Goal: Check status: Check status

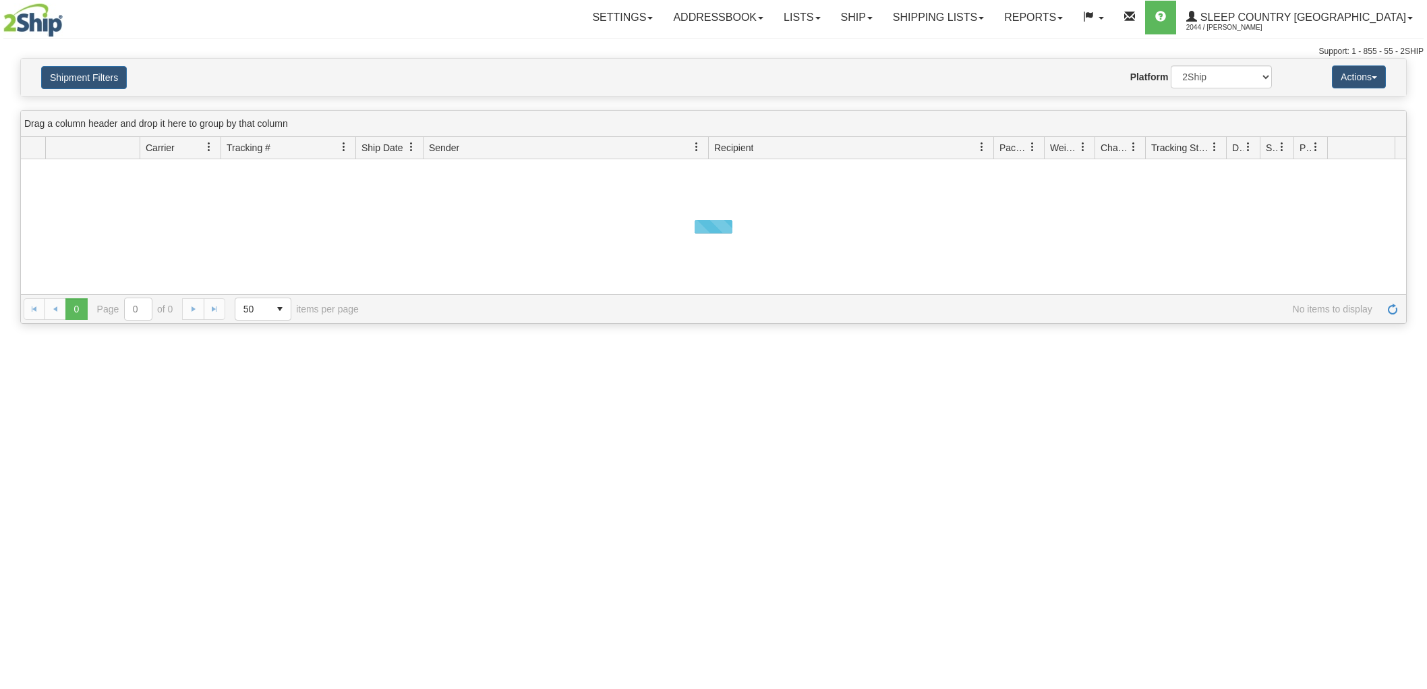
click at [94, 82] on button "Shipment Filters" at bounding box center [84, 77] width 86 height 23
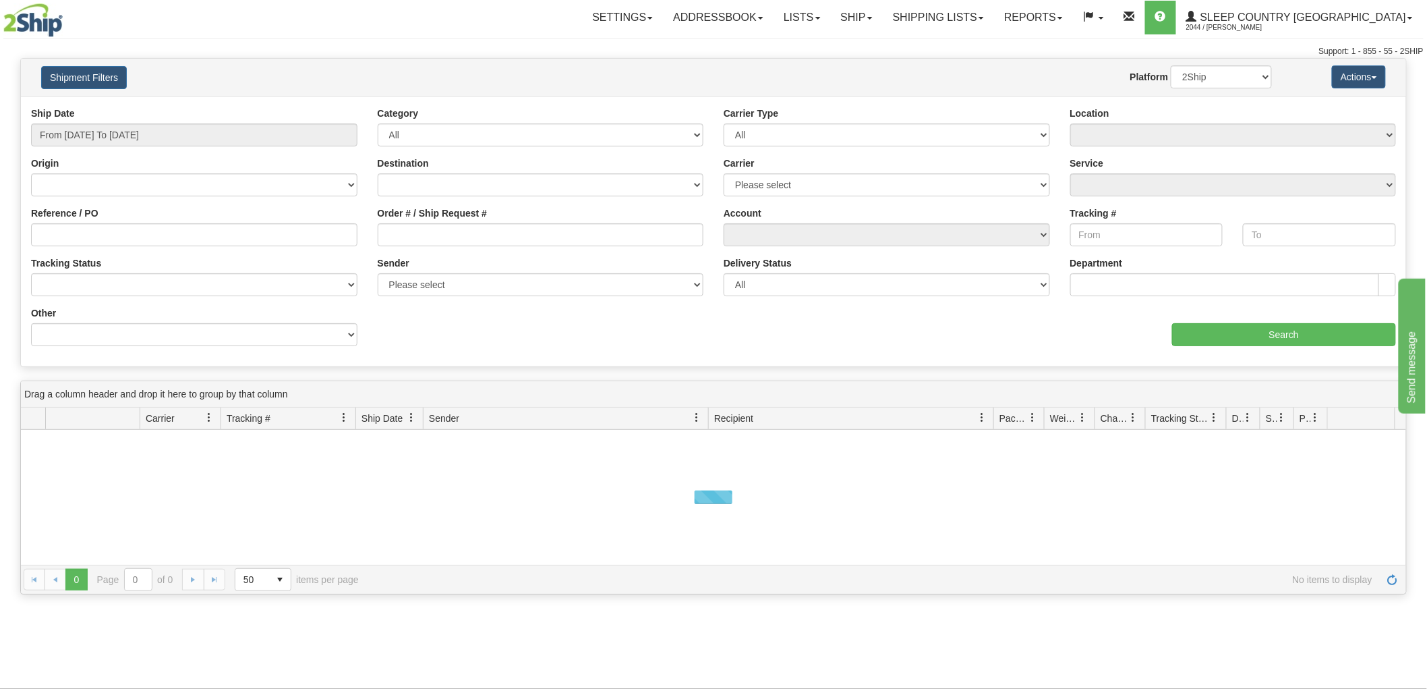
click at [116, 120] on div "Ship Date From [DATE] To [DATE]" at bounding box center [194, 127] width 326 height 40
click at [117, 129] on input "From [DATE] To [DATE]" at bounding box center [194, 134] width 326 height 23
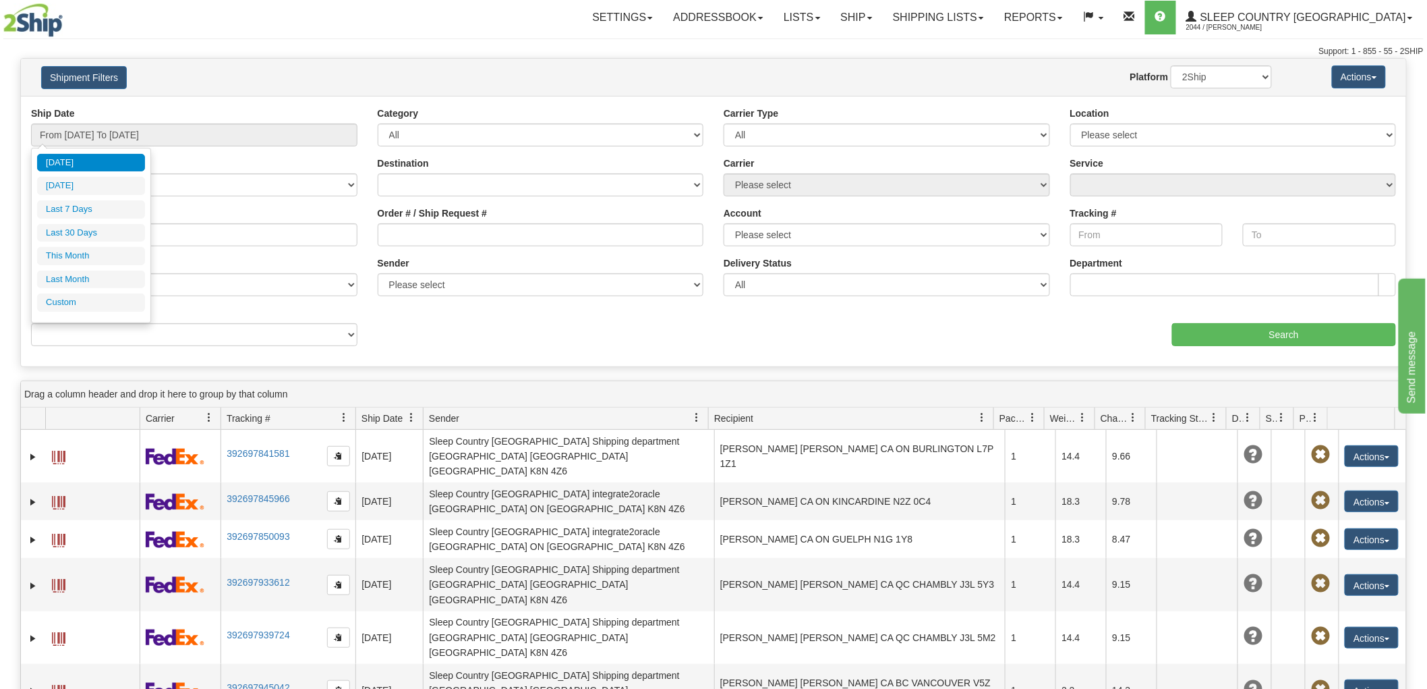
click at [121, 223] on ul "[DATE] [DATE] Last 7 Days Last 30 Days This Month Last Month Custom" at bounding box center [91, 233] width 108 height 158
click at [119, 227] on li "Last 30 Days" at bounding box center [91, 233] width 108 height 18
type input "From [DATE] To [DATE]"
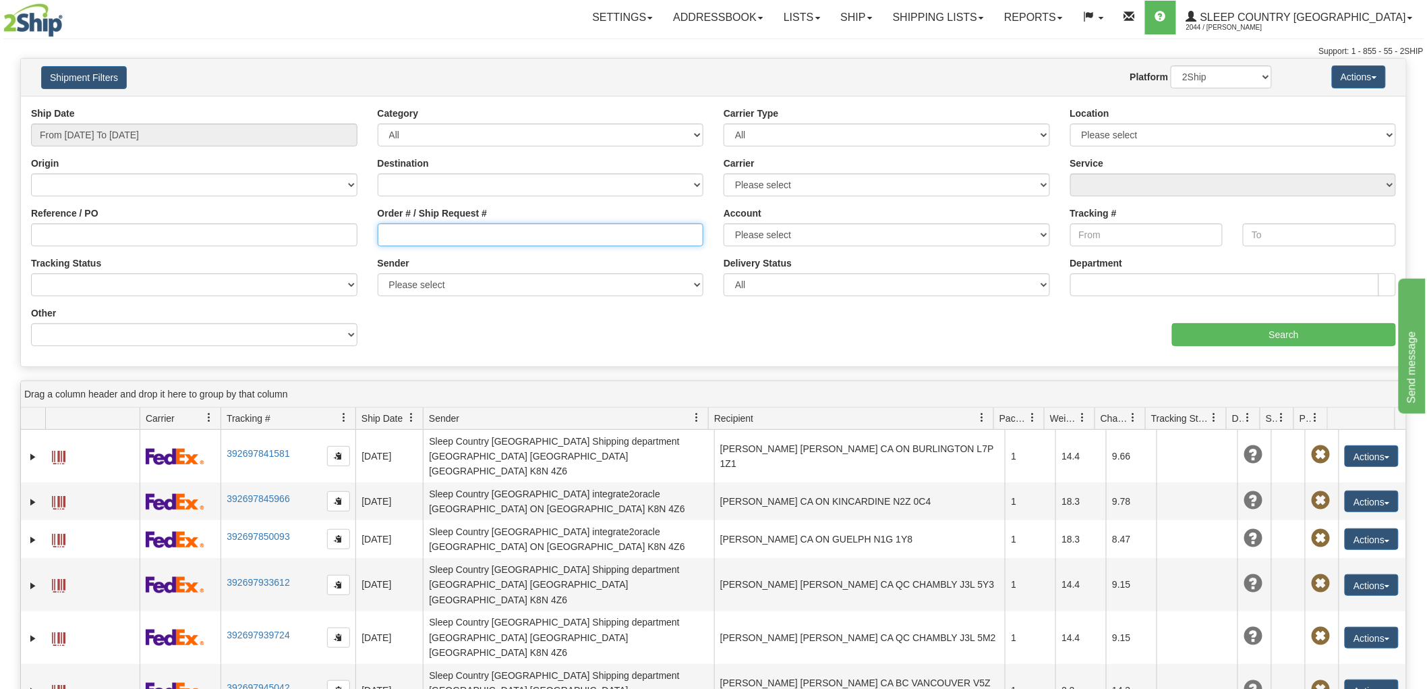
drag, startPoint x: 483, startPoint y: 231, endPoint x: 616, endPoint y: 234, distance: 132.9
click at [493, 231] on input "Order # / Ship Request #" at bounding box center [541, 234] width 326 height 23
paste input "9002I018016"
type input "9002I018016"
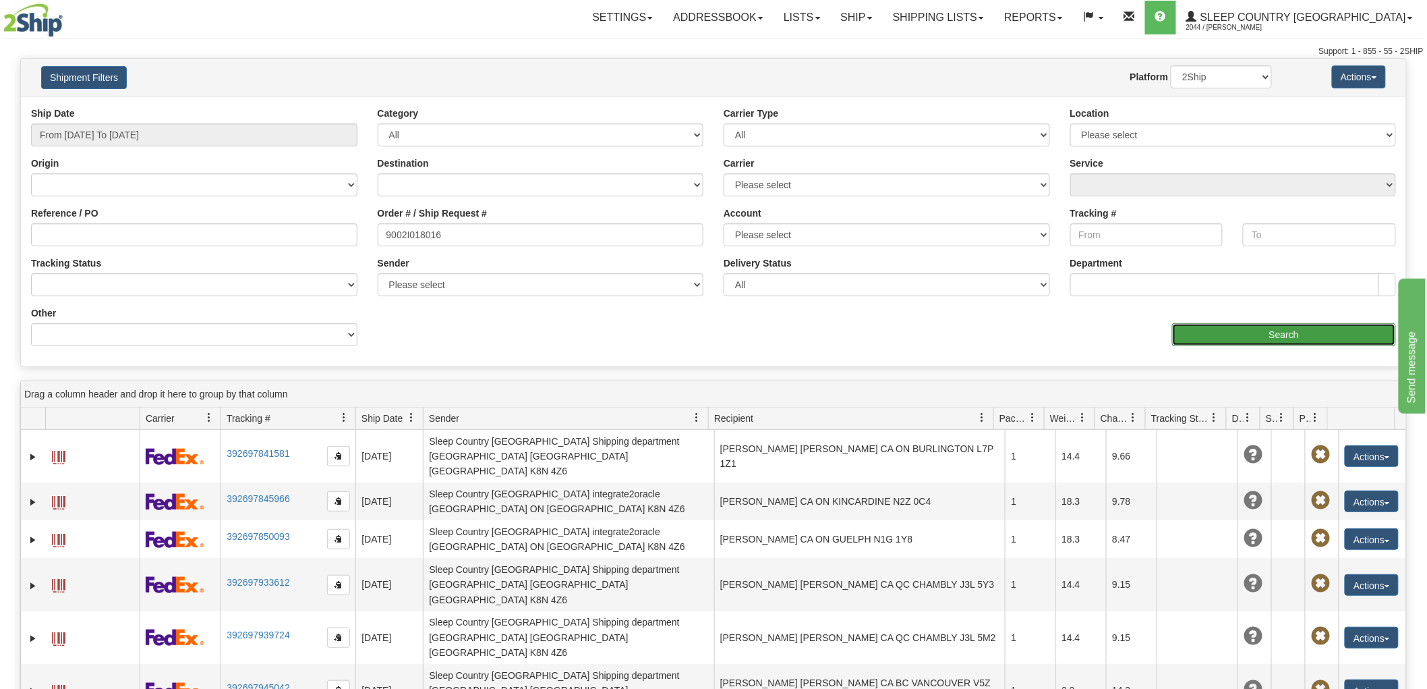
click at [1270, 337] on input "Search" at bounding box center [1284, 334] width 224 height 23
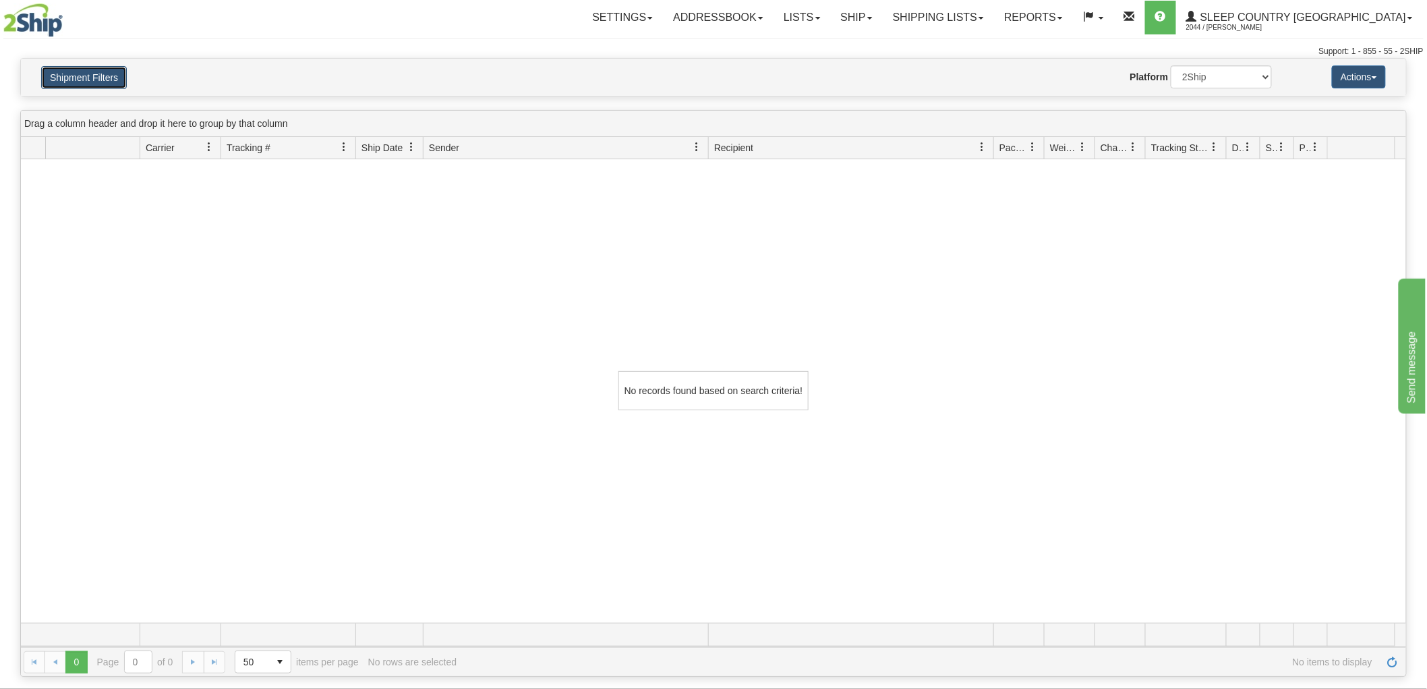
click at [77, 78] on button "Shipment Filters" at bounding box center [84, 77] width 86 height 23
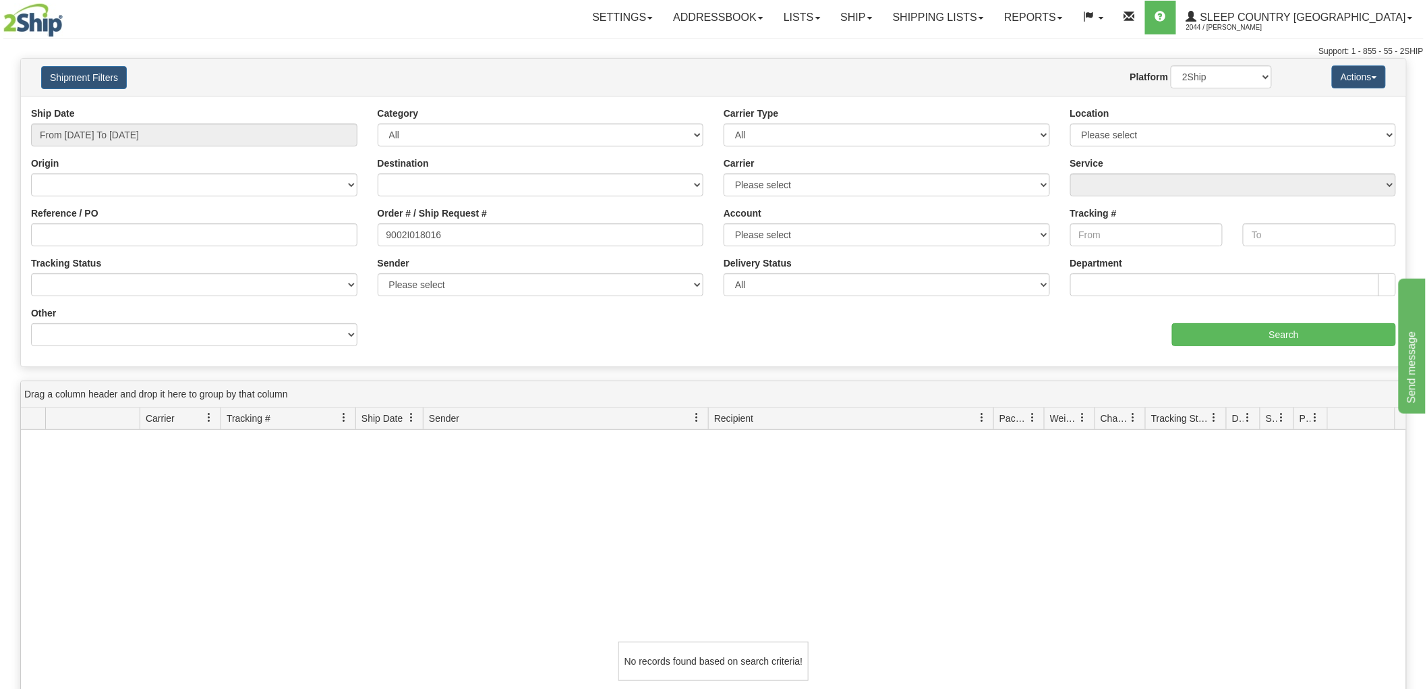
click at [1209, 61] on div "Shipment Filters Website Agent Nothing selected Client User Platform 2Ship Impo…" at bounding box center [713, 77] width 1385 height 37
click at [1214, 69] on select "2Ship Imported" at bounding box center [1221, 76] width 101 height 23
select select "1"
click at [1171, 65] on select "2Ship Imported" at bounding box center [1221, 76] width 101 height 23
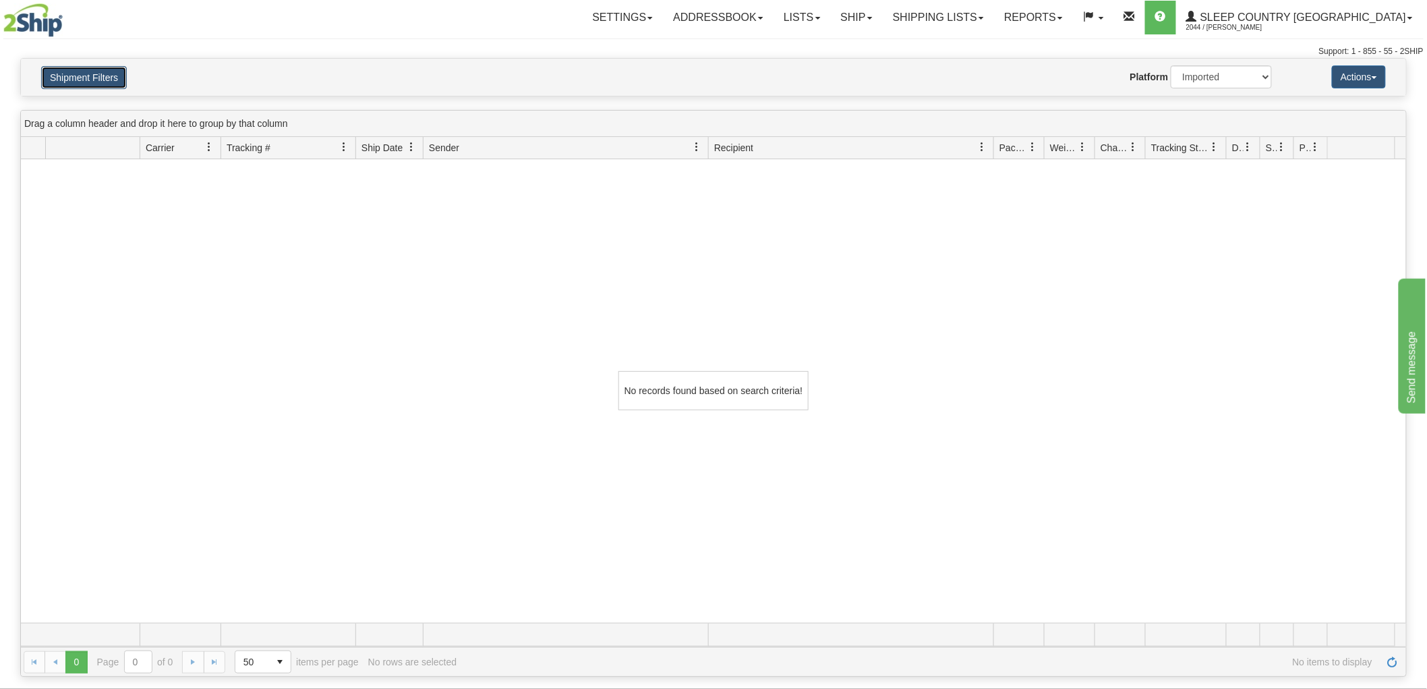
click at [75, 86] on button "Shipment Filters" at bounding box center [84, 77] width 86 height 23
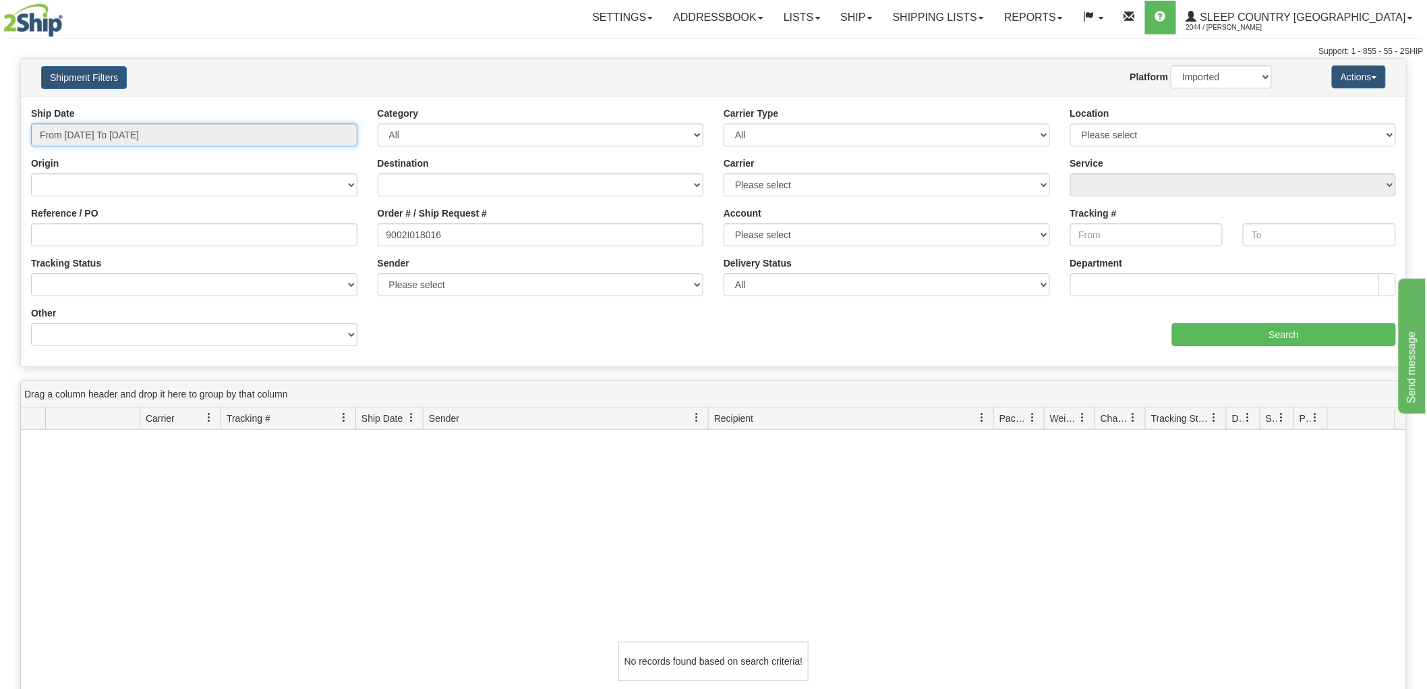
click at [181, 137] on input "From [DATE] To [DATE]" at bounding box center [194, 134] width 326 height 23
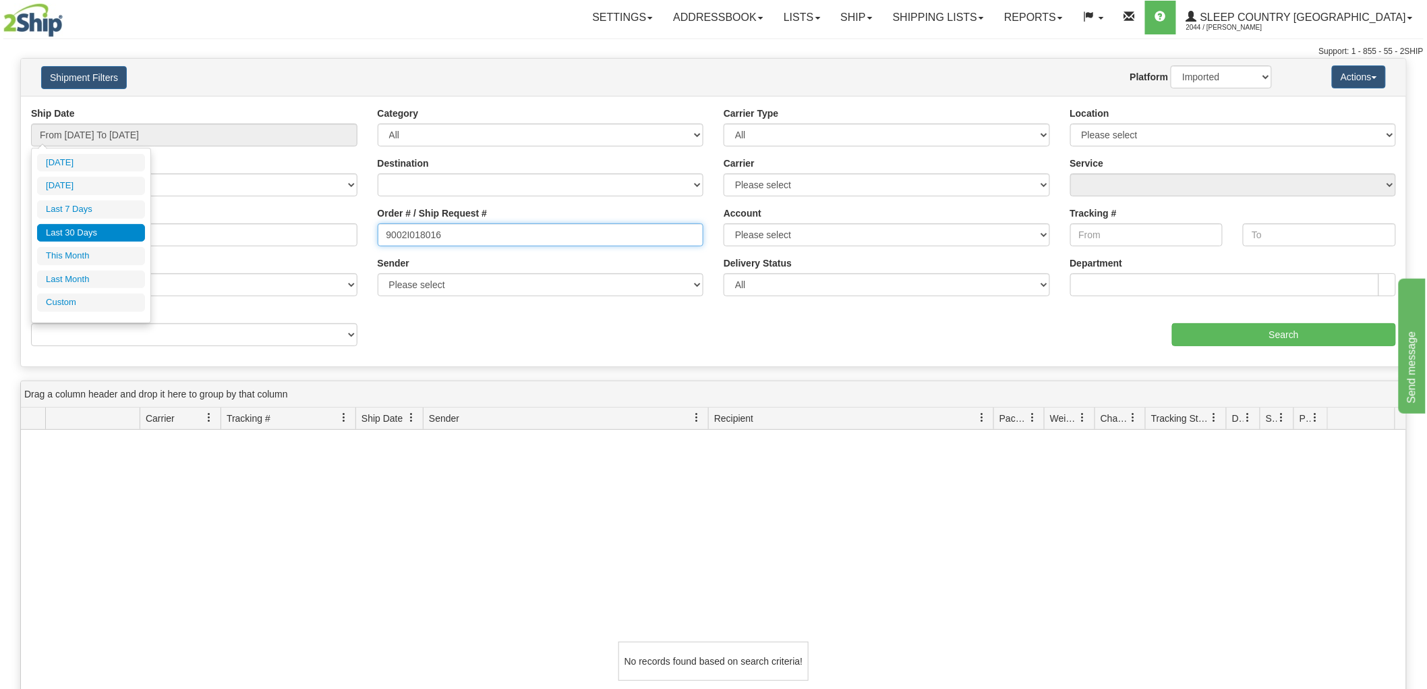
drag, startPoint x: 535, startPoint y: 246, endPoint x: 529, endPoint y: 243, distance: 7.3
click at [531, 245] on input "9002I018016" at bounding box center [541, 234] width 326 height 23
click at [528, 243] on input "9002I018016" at bounding box center [541, 234] width 326 height 23
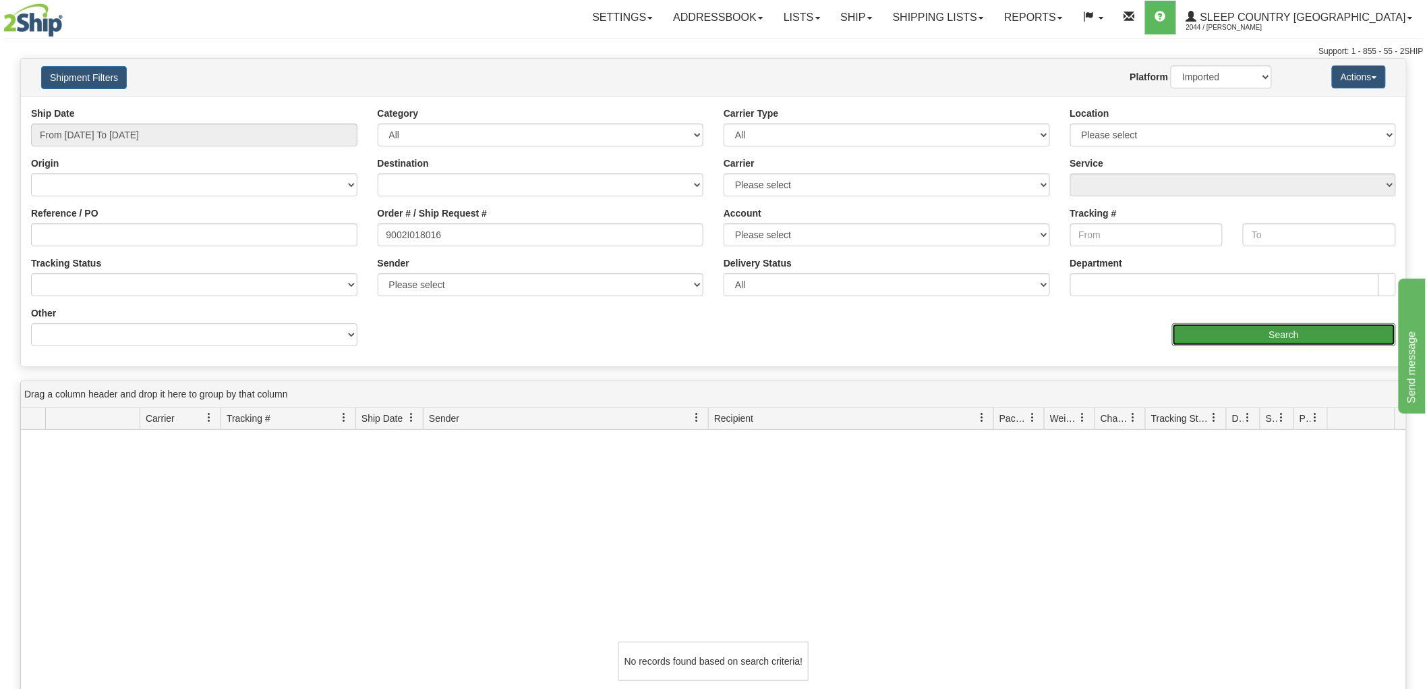
click at [1215, 332] on input "Search" at bounding box center [1284, 334] width 224 height 23
